Goal: Task Accomplishment & Management: Manage account settings

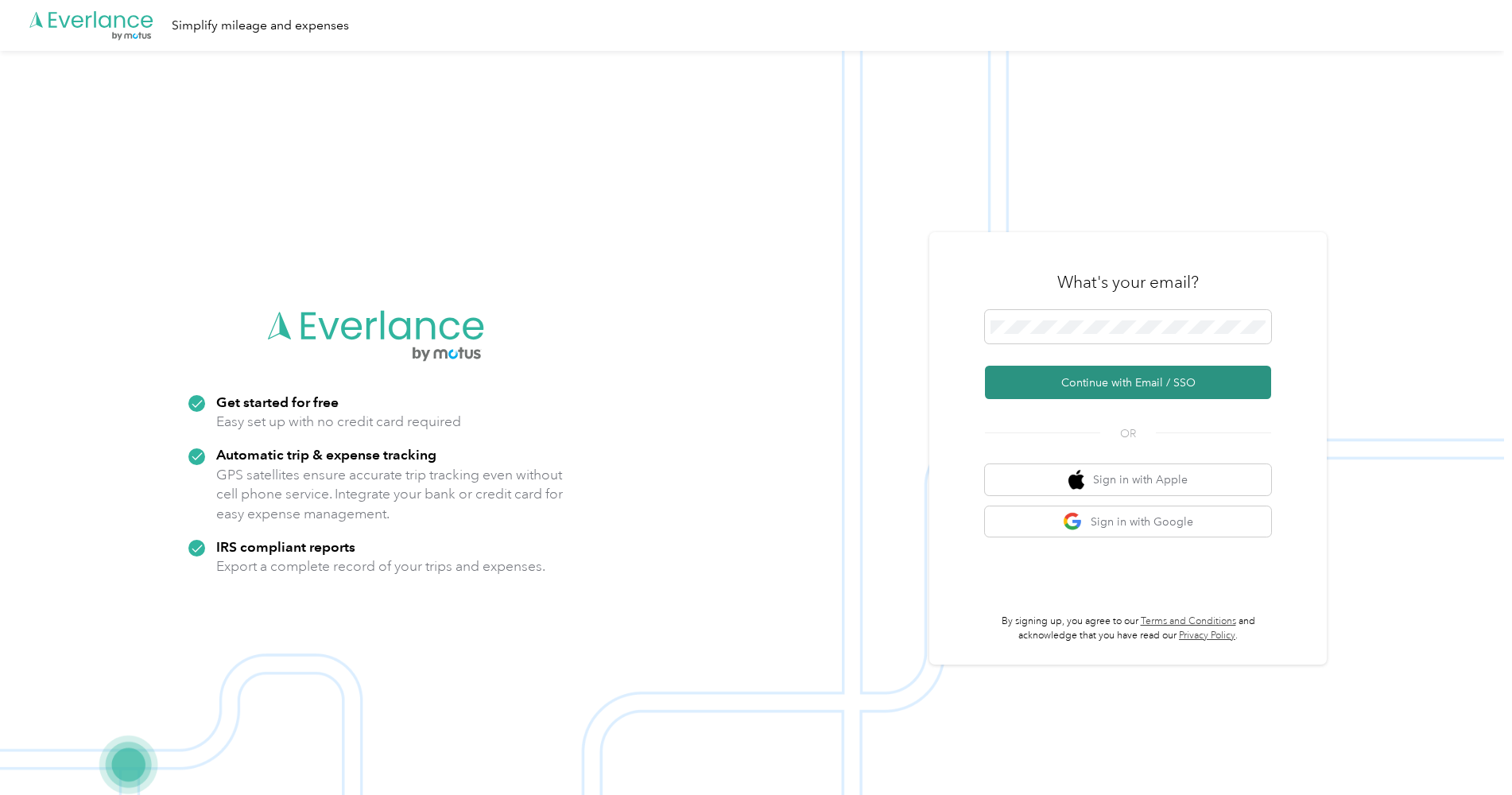
click at [1135, 376] on button "Continue with Email / SSO" at bounding box center [1128, 382] width 286 height 33
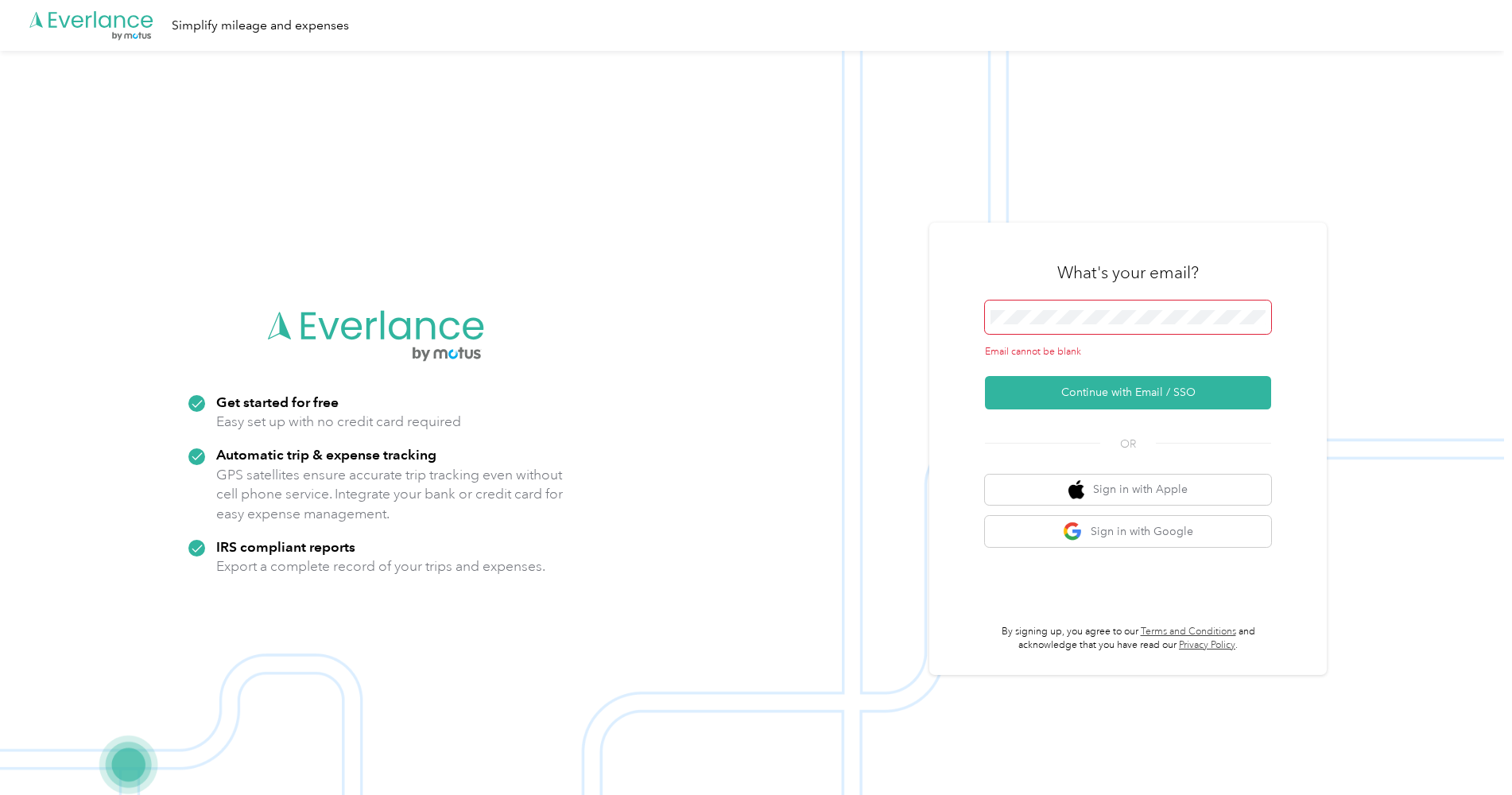
click at [1119, 305] on span at bounding box center [1128, 317] width 286 height 33
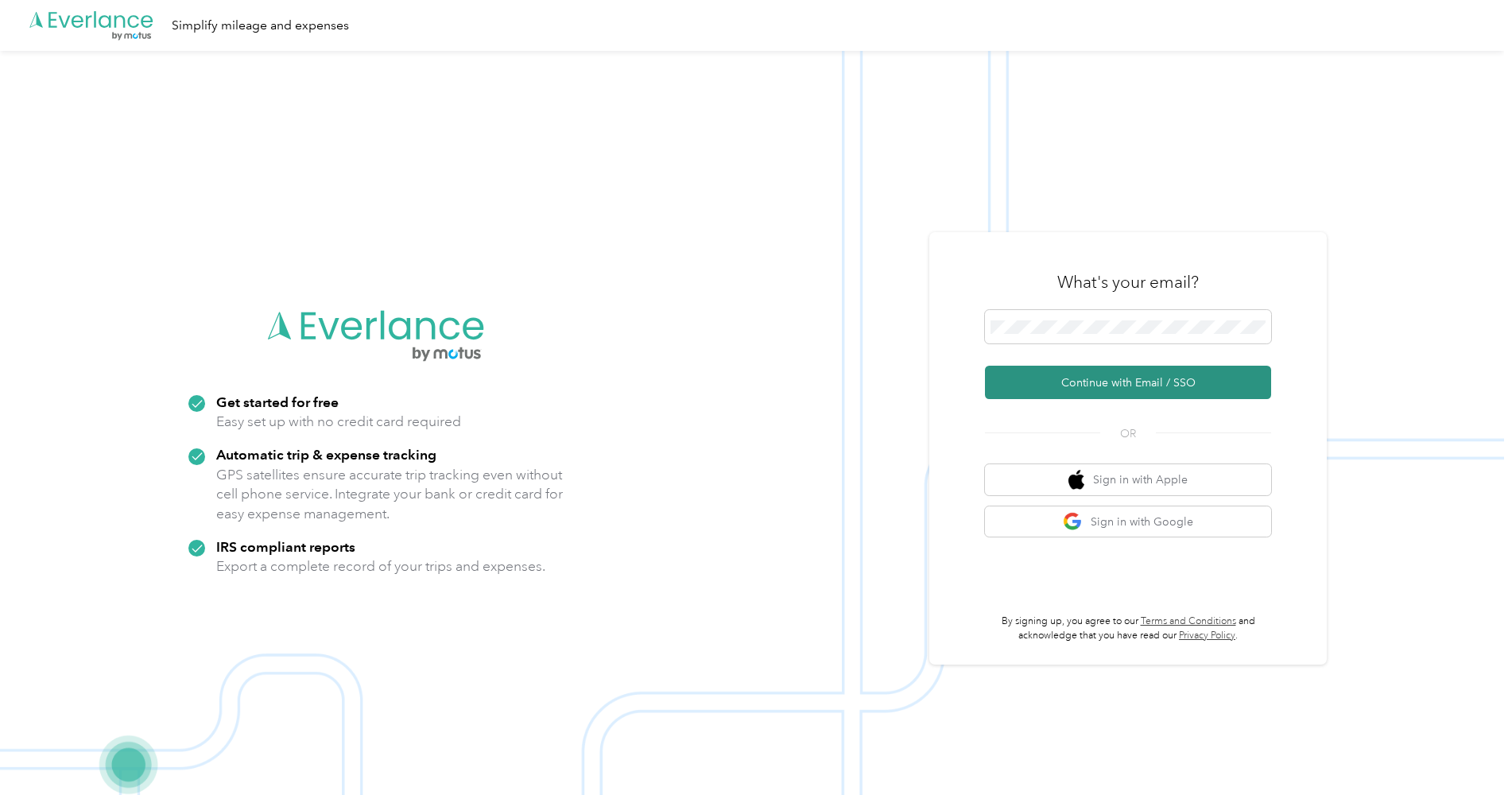
click at [1172, 385] on button "Continue with Email / SSO" at bounding box center [1128, 382] width 286 height 33
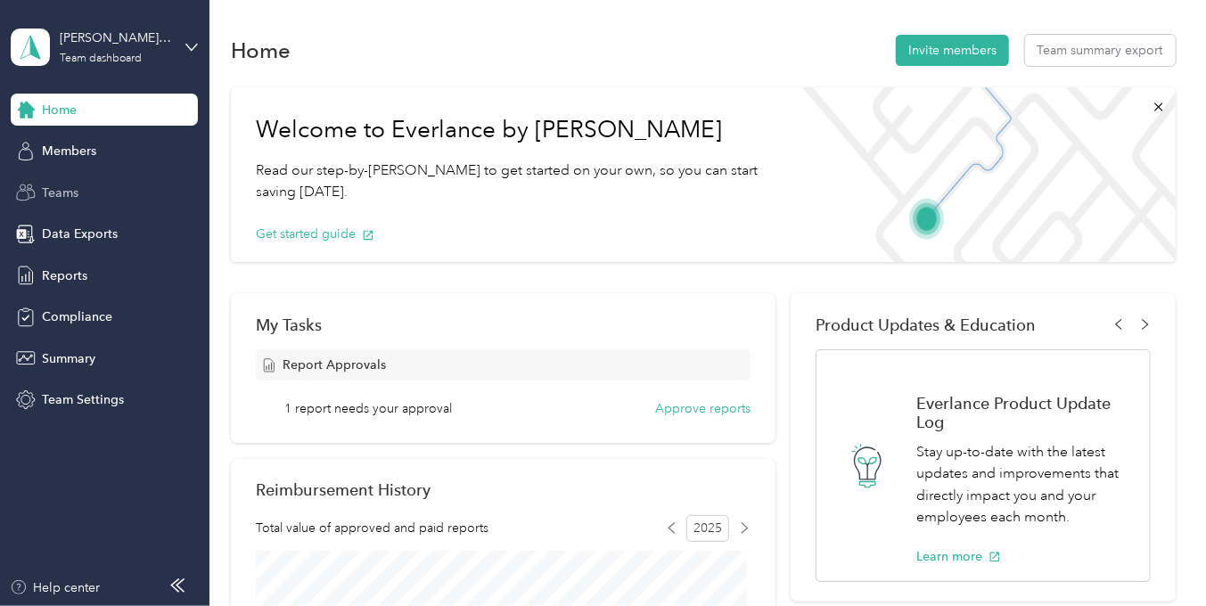
click at [25, 187] on circle at bounding box center [23, 187] width 5 height 5
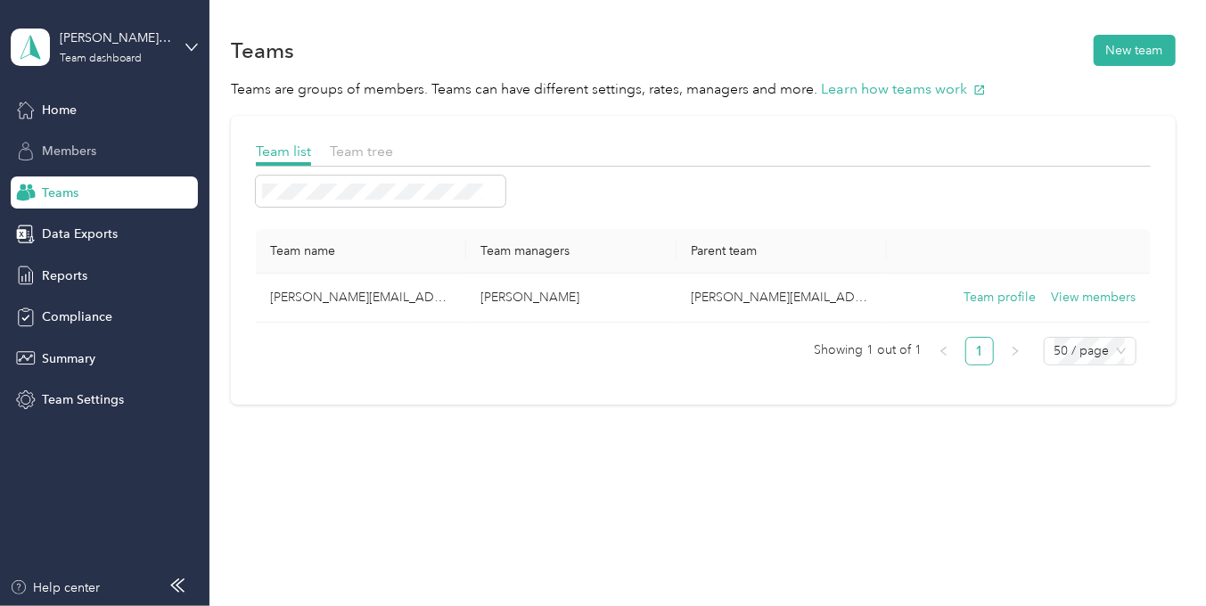
click at [75, 138] on div "Members" at bounding box center [104, 151] width 187 height 32
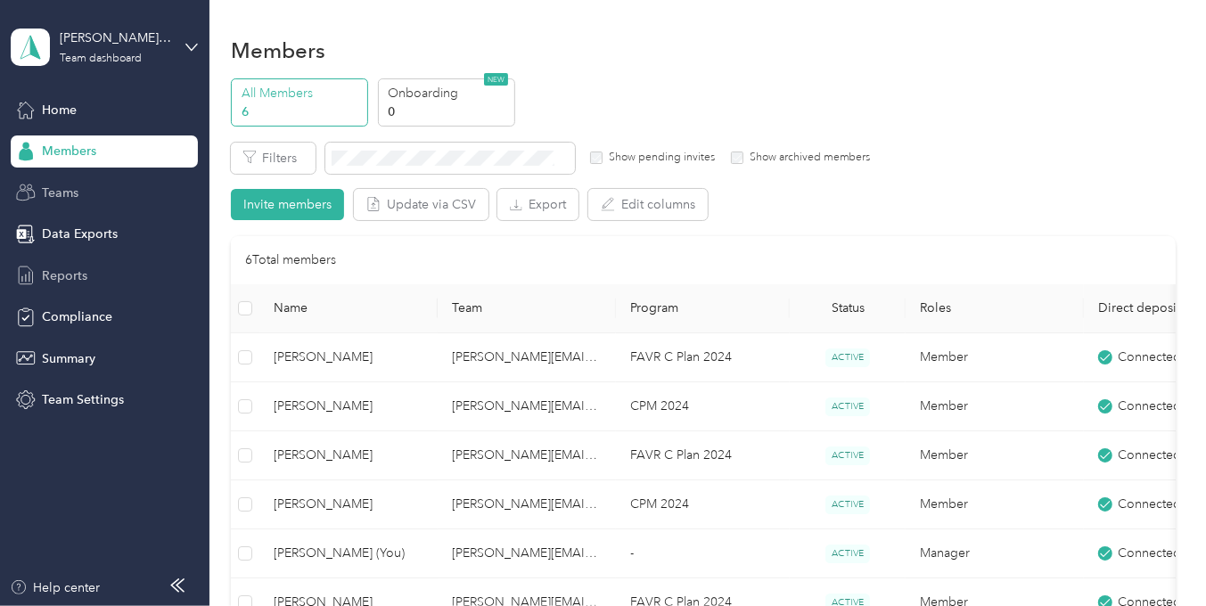
click at [45, 269] on span "Reports" at bounding box center [64, 276] width 45 height 19
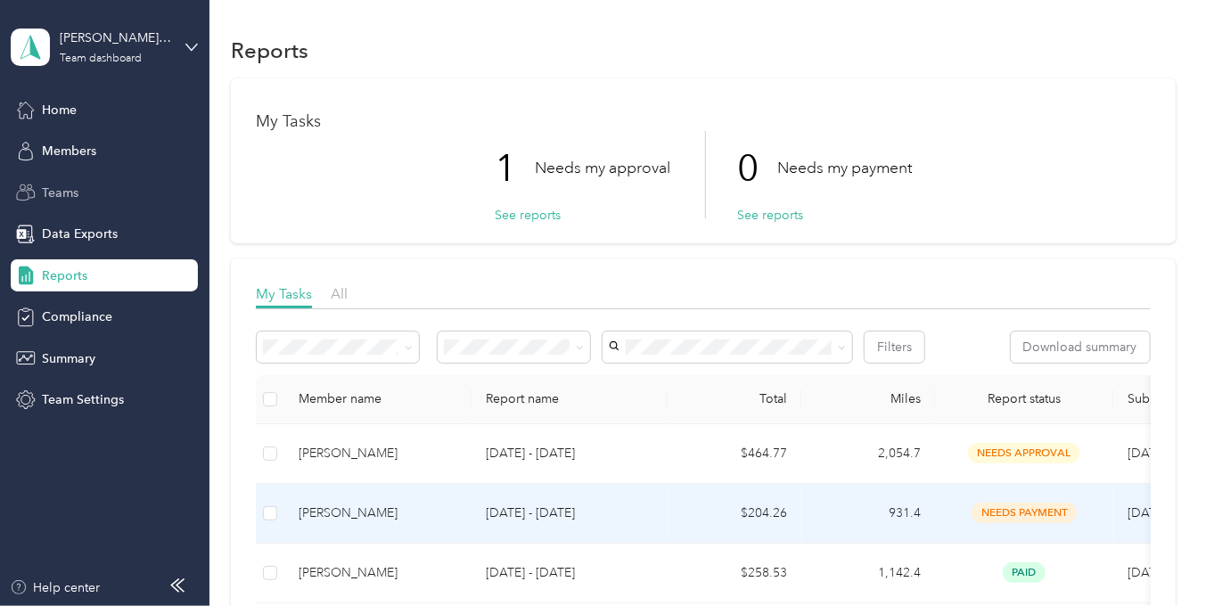
click at [327, 513] on div "David Hardin" at bounding box center [378, 514] width 159 height 20
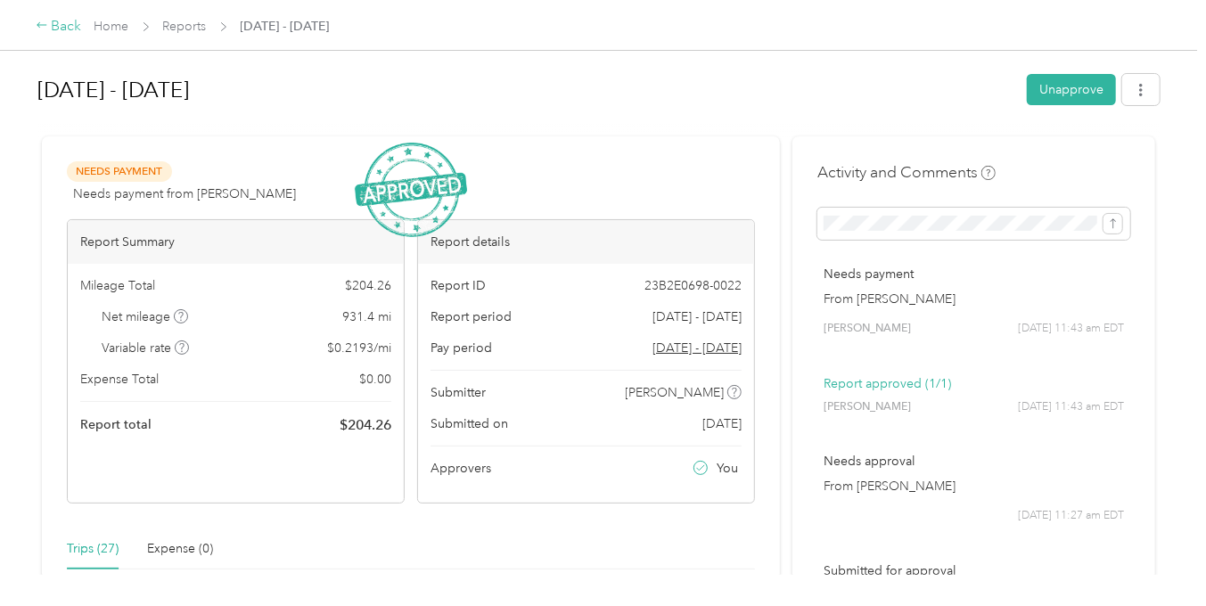
click at [73, 29] on div "Back" at bounding box center [59, 26] width 46 height 21
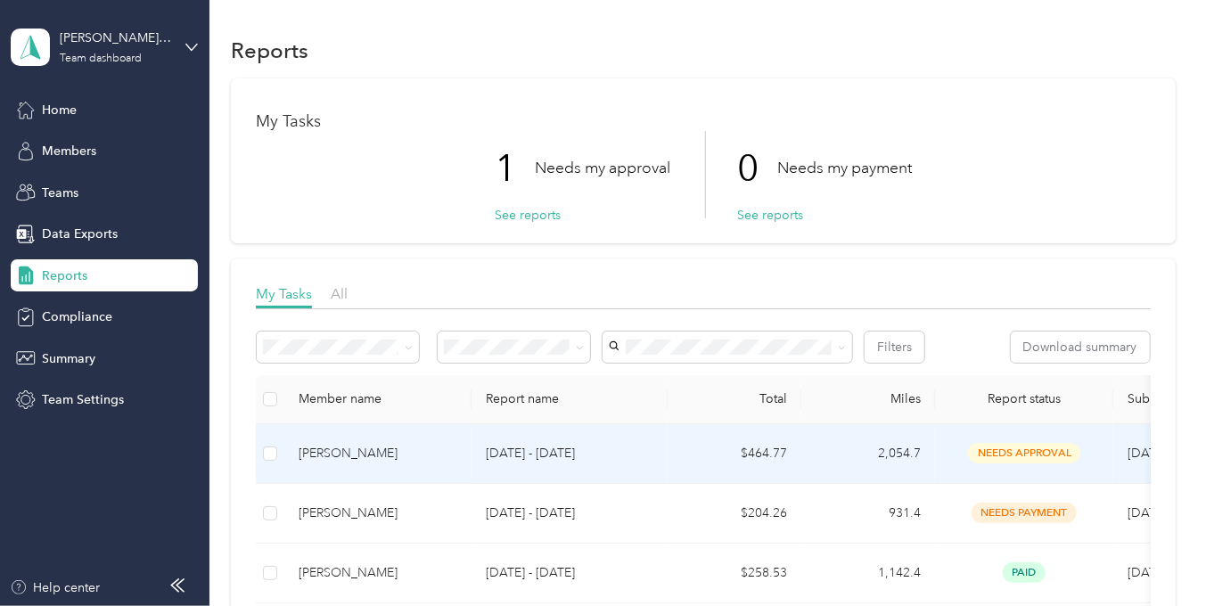
click at [311, 461] on div "Daniel Harris" at bounding box center [378, 454] width 159 height 20
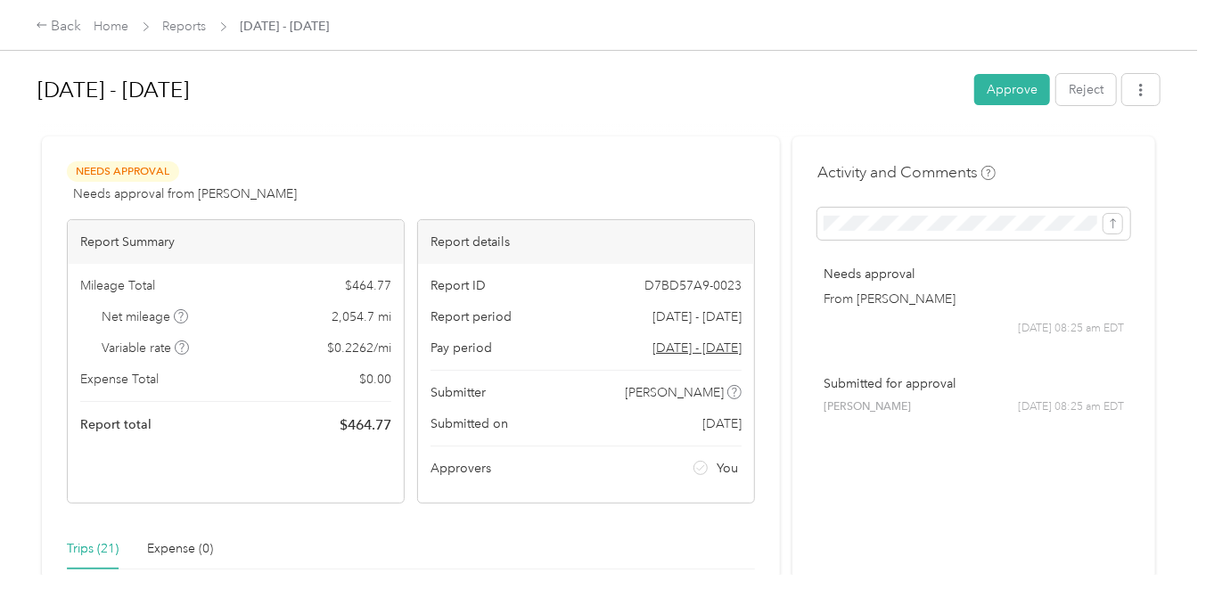
click at [976, 83] on button "Approve" at bounding box center [1012, 89] width 76 height 31
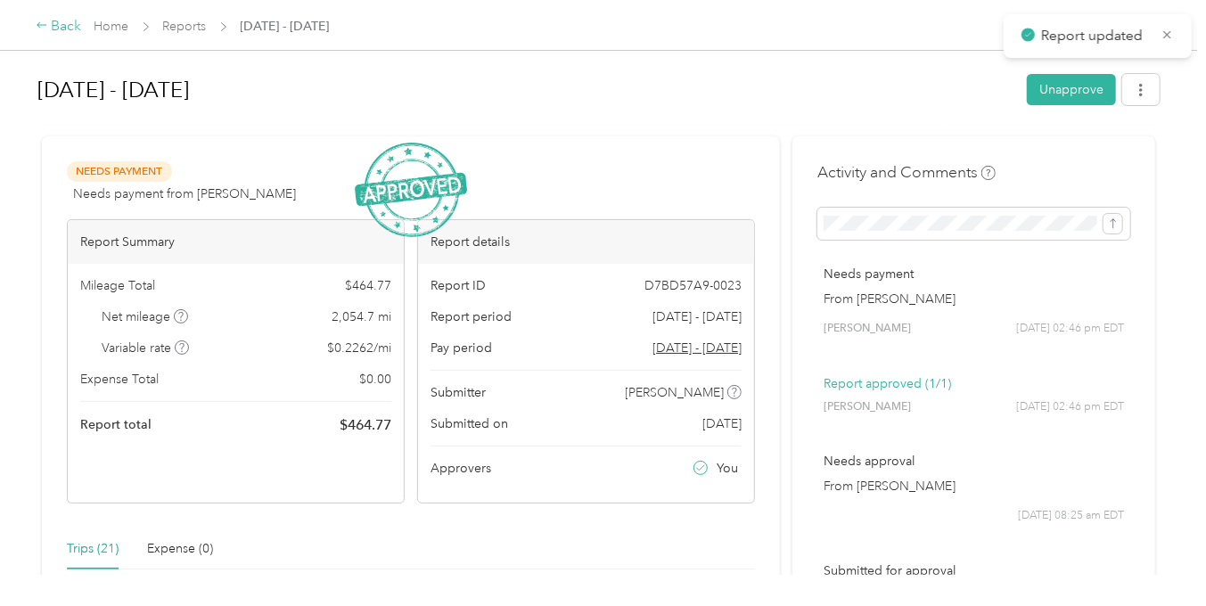
click at [64, 26] on div "Back" at bounding box center [59, 26] width 46 height 21
